Goal: Information Seeking & Learning: Learn about a topic

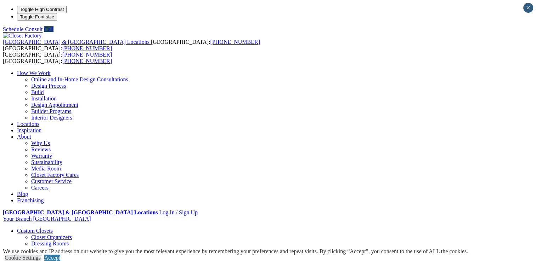
click at [49, 185] on link "Careers" at bounding box center [39, 188] width 17 height 6
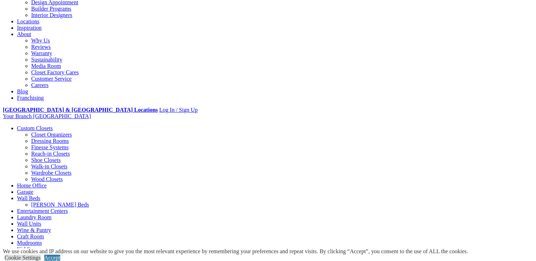
scroll to position [106, 0]
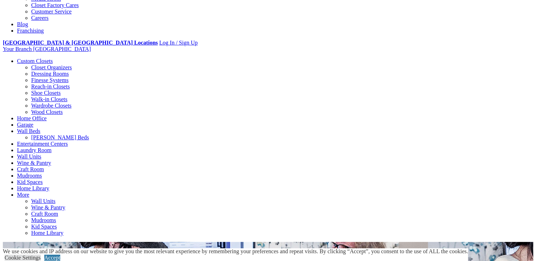
scroll to position [177, 0]
